Goal: Information Seeking & Learning: Learn about a topic

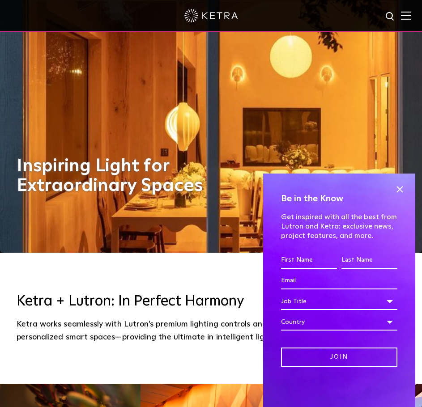
scroll to position [239, 0]
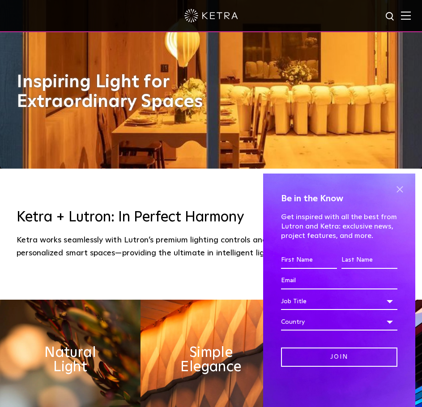
click at [400, 190] on span at bounding box center [399, 189] width 13 height 13
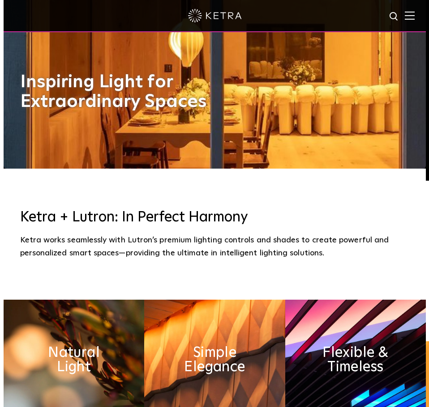
scroll to position [0, 0]
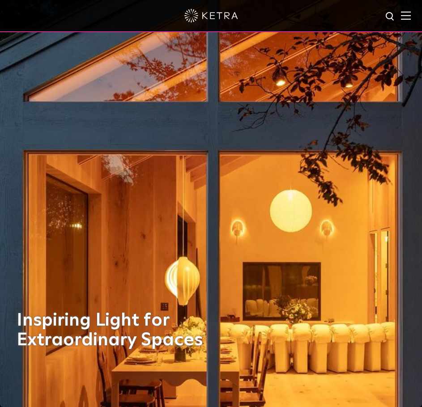
click at [411, 17] on img at bounding box center [406, 15] width 10 height 9
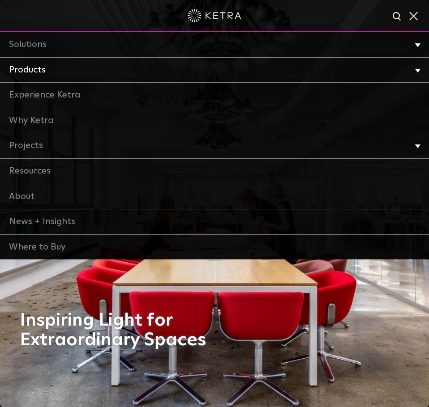
click at [35, 72] on link "Products" at bounding box center [214, 71] width 429 height 26
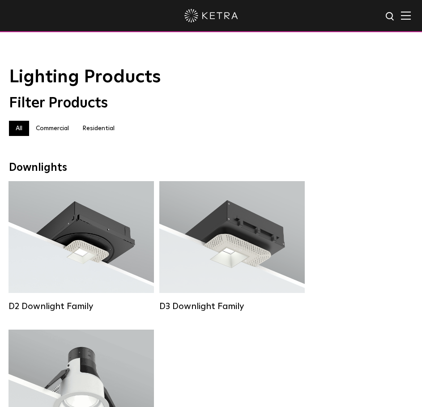
click at [102, 132] on label "Residential" at bounding box center [99, 128] width 46 height 15
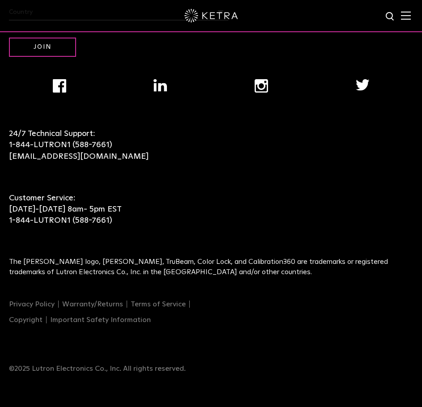
scroll to position [2082, 0]
click at [188, 162] on p "Customer Service: Monday-Friday 8am- 5pm EST 1-844-LUTRON1 (588-7661)" at bounding box center [211, 145] width 404 height 34
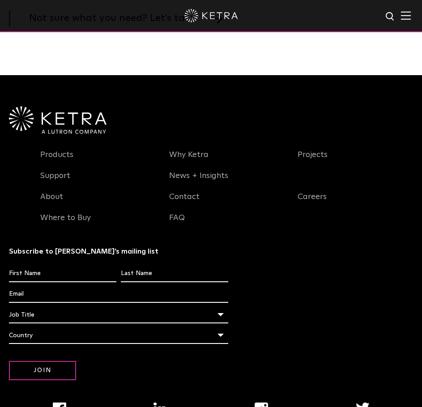
scroll to position [1723, 0]
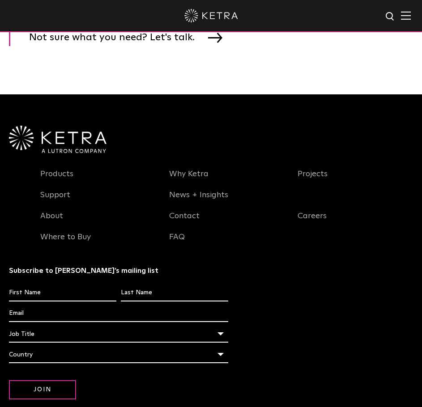
click at [185, 211] on li "FAQ" at bounding box center [226, 200] width 129 height 21
click at [176, 253] on link "FAQ" at bounding box center [177, 242] width 16 height 21
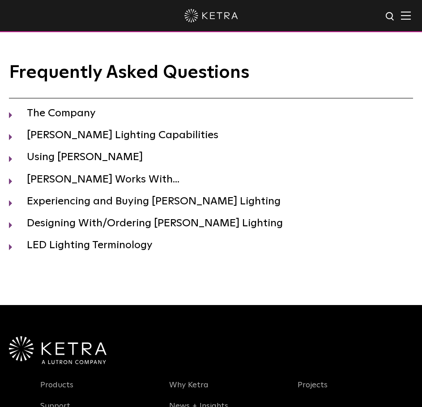
click at [395, 17] on img at bounding box center [390, 16] width 11 height 11
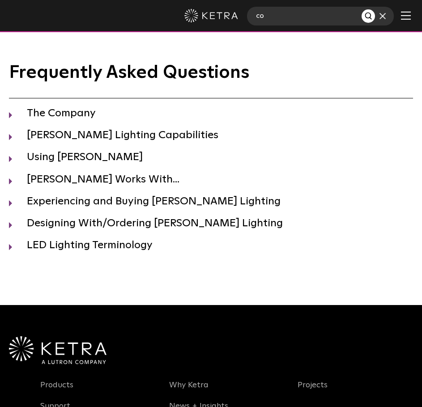
type input "c"
type input "ip control"
click at [362, 9] on button "Search" at bounding box center [368, 15] width 13 height 13
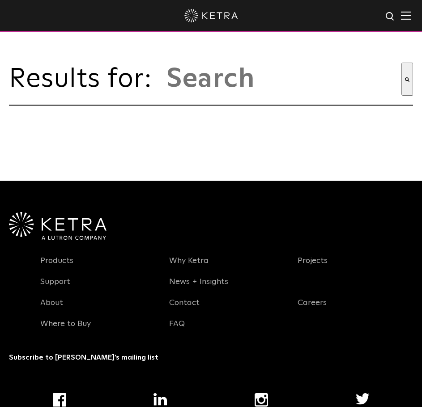
type input "ip control"
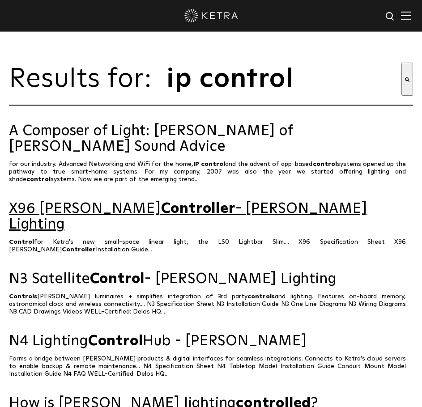
click at [161, 215] on span "Controller" at bounding box center [198, 209] width 74 height 14
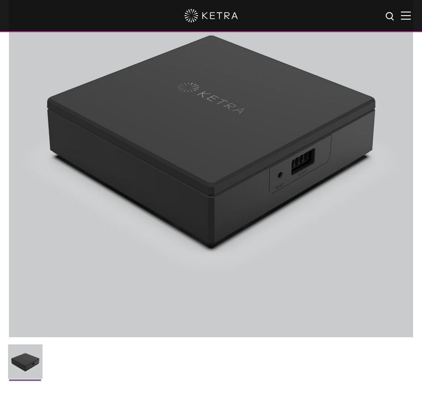
scroll to position [60, 0]
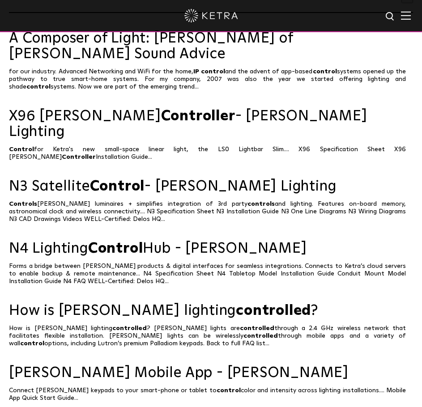
scroll to position [119, 0]
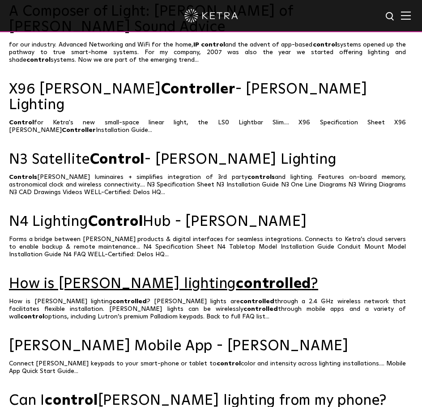
click at [133, 277] on link "How is [PERSON_NAME] lighting controlled ?" at bounding box center [211, 285] width 404 height 16
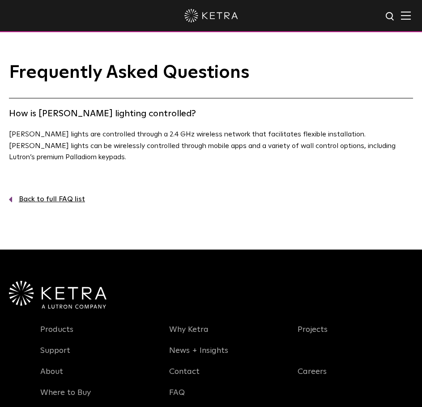
click at [50, 196] on link "Back to full FAQ list" at bounding box center [211, 200] width 404 height 12
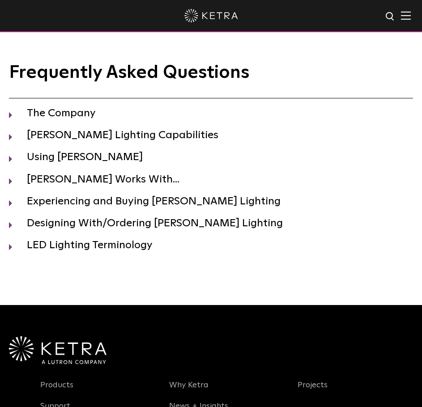
click at [410, 16] on img at bounding box center [406, 15] width 10 height 9
